Goal: Task Accomplishment & Management: Use online tool/utility

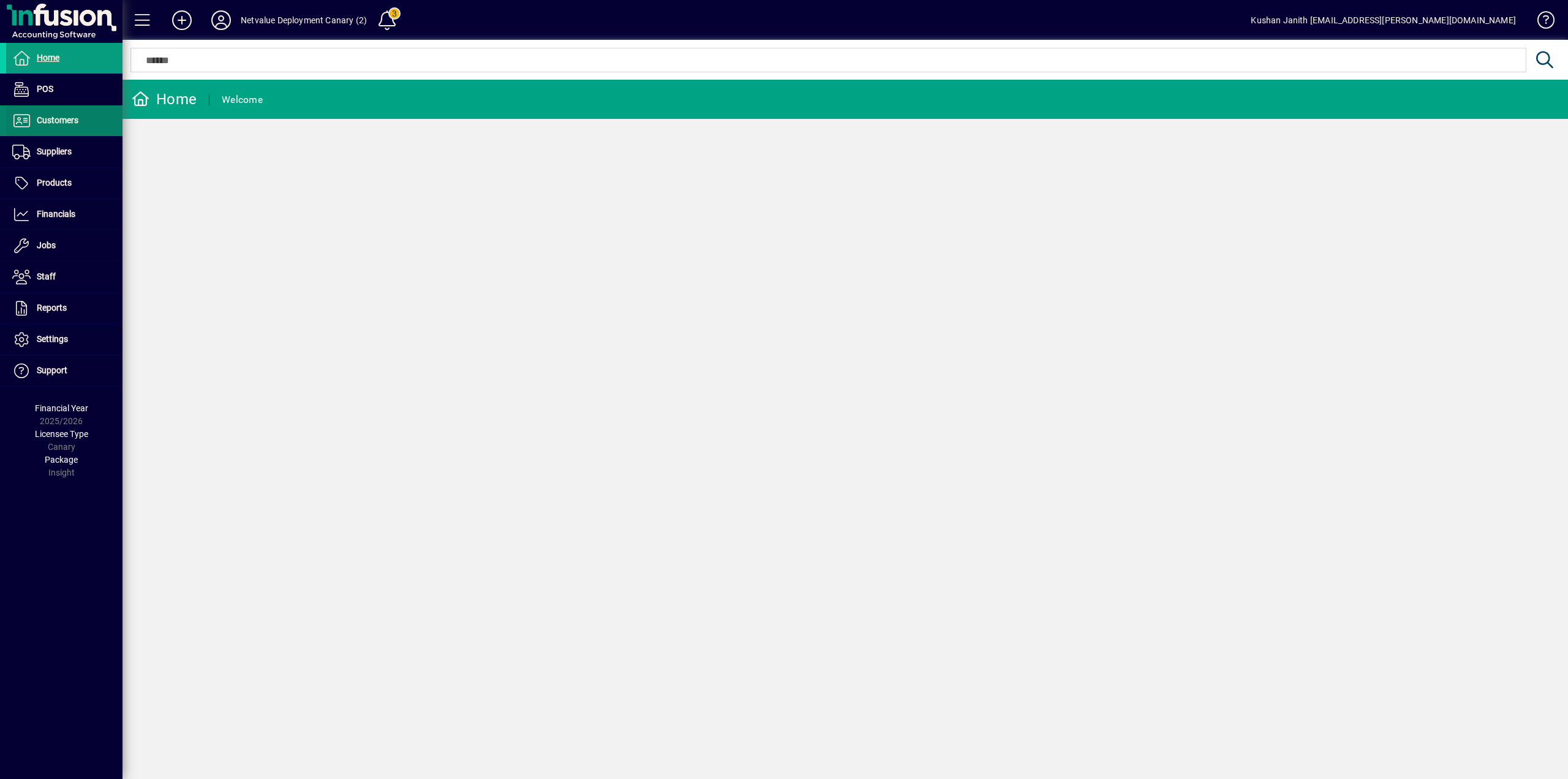
click at [69, 131] on span at bounding box center [64, 121] width 116 height 30
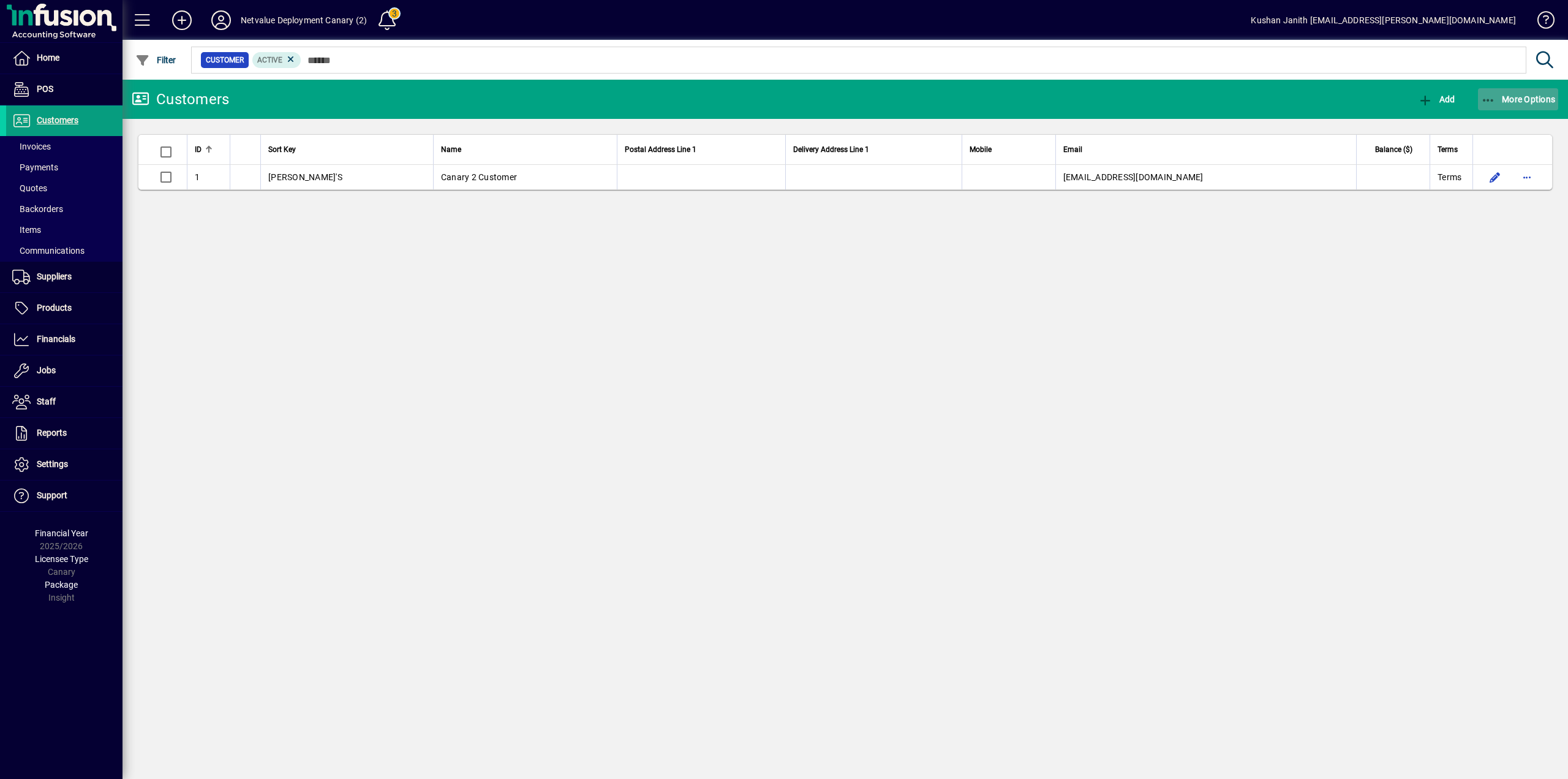
click at [1532, 91] on span "button" at bounding box center [1519, 99] width 80 height 30
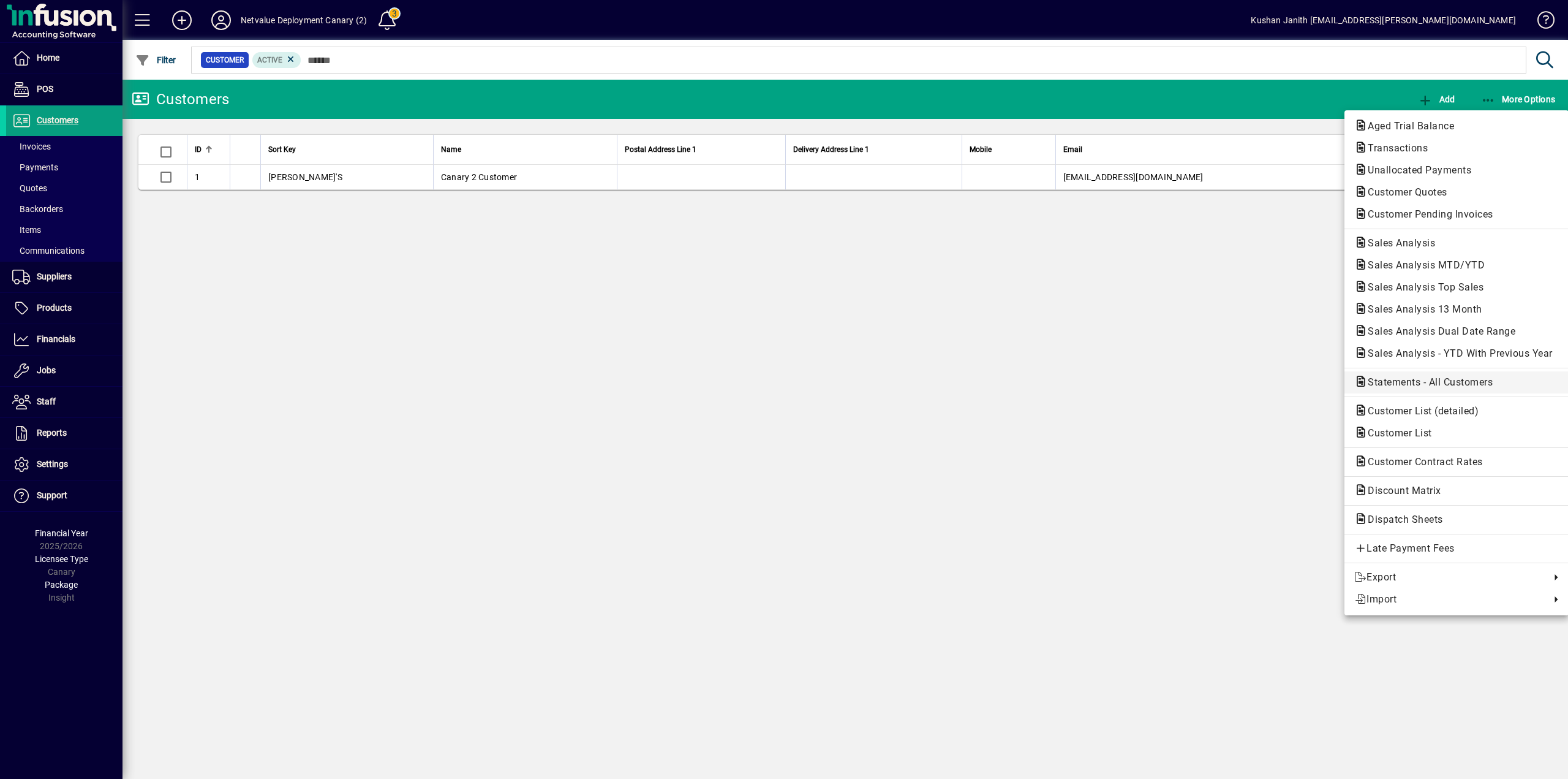
click at [1450, 381] on span "Statements - All Customers" at bounding box center [1427, 382] width 145 height 12
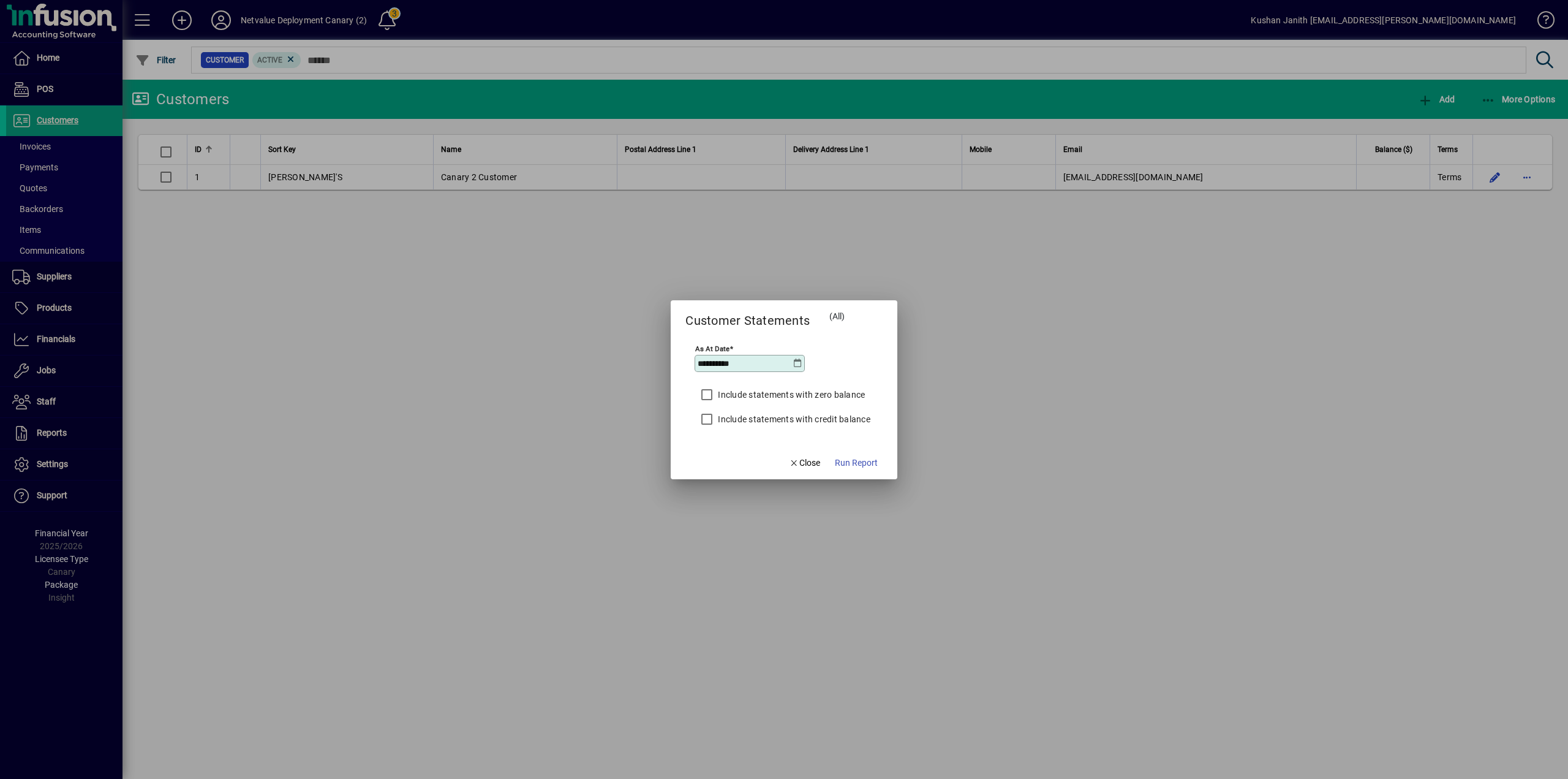
click at [770, 392] on label "Include statements with zero balance" at bounding box center [789, 394] width 149 height 13
click at [770, 411] on div "Include statements with credit balance" at bounding box center [782, 419] width 176 height 24
click at [773, 421] on label "Include statements with credit balance" at bounding box center [792, 419] width 155 height 13
click at [859, 462] on span "Run Report" at bounding box center [856, 463] width 43 height 13
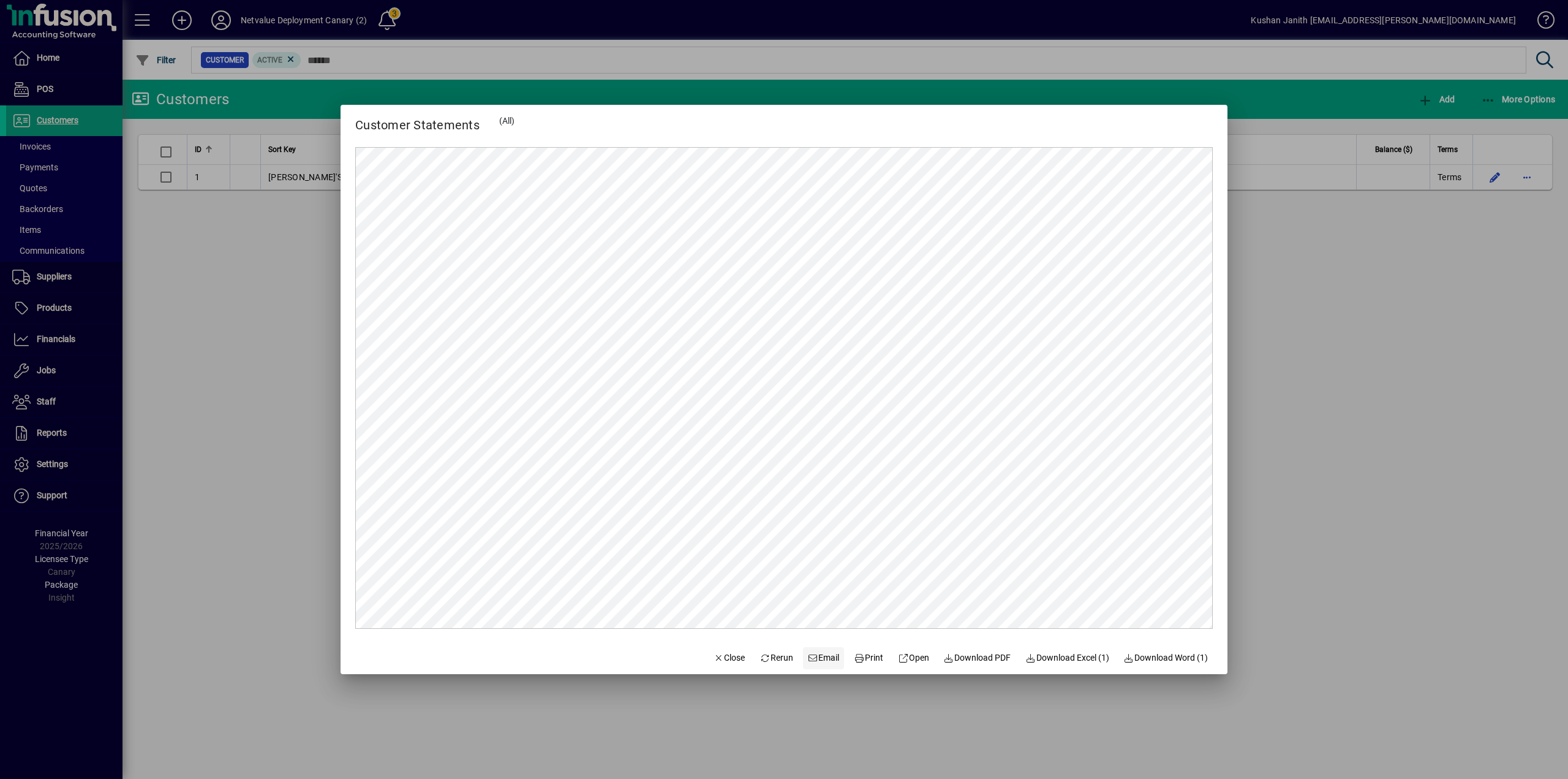
click at [809, 659] on span "Email" at bounding box center [824, 657] width 32 height 13
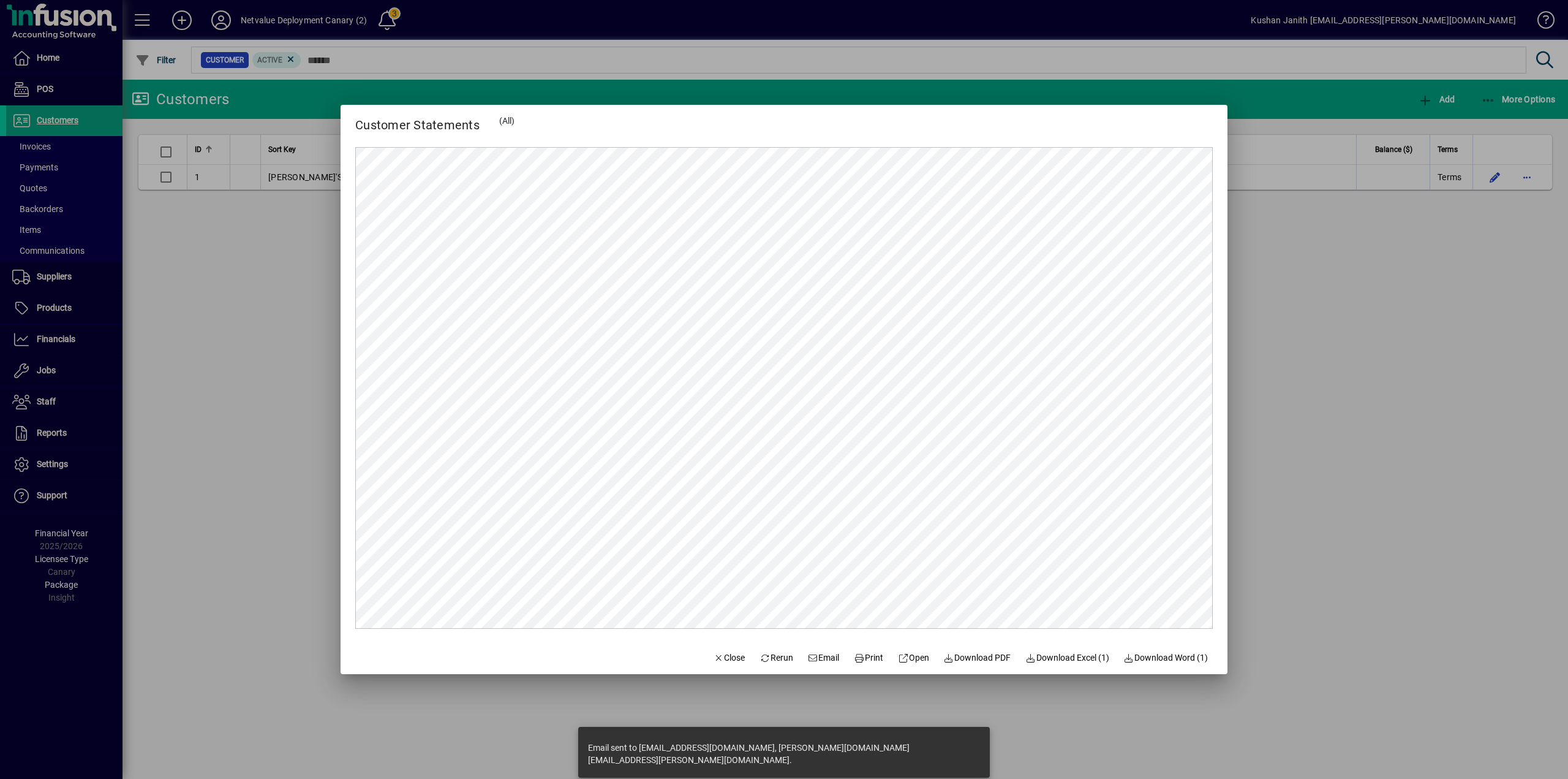
drag, startPoint x: 695, startPoint y: 756, endPoint x: 957, endPoint y: 771, distance: 262.4
click at [957, 771] on div "Email sent to [EMAIL_ADDRESS][DOMAIN_NAME], [PERSON_NAME][DOMAIN_NAME][EMAIL_AD…" at bounding box center [784, 752] width 411 height 51
click at [1021, 743] on div at bounding box center [784, 389] width 1568 height 779
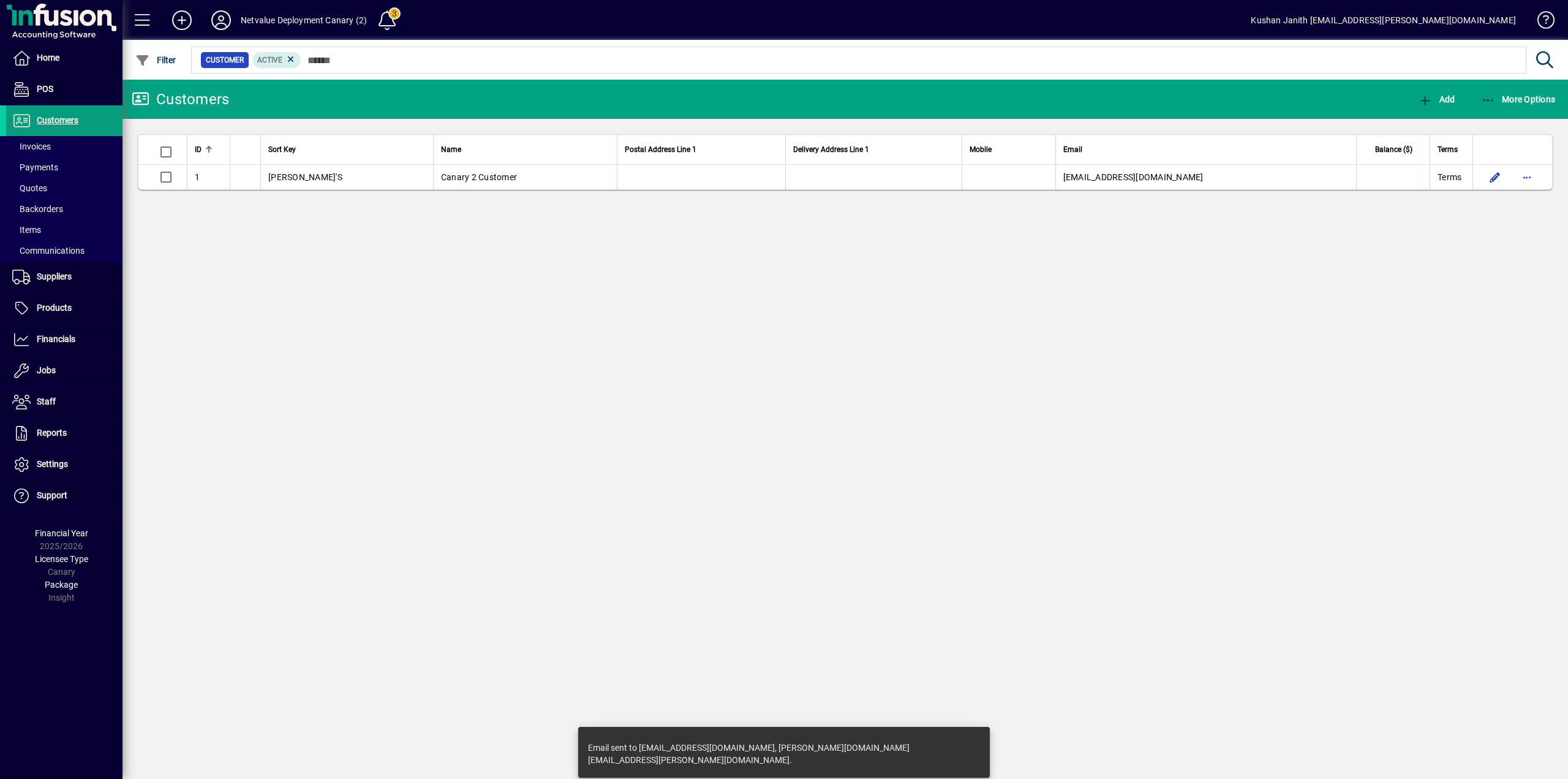
click at [947, 494] on div "Customers Add More Options ID Sort Key Name Postal Address Line 1 Delivery Addr…" at bounding box center [845, 429] width 1446 height 699
